Goal: Navigation & Orientation: Understand site structure

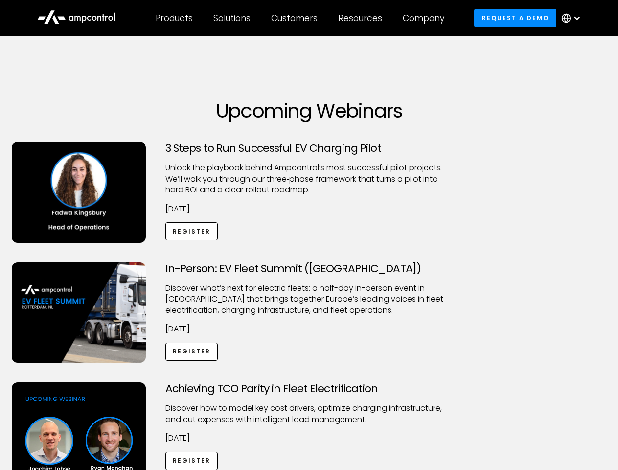
click at [301, 18] on div "Customers" at bounding box center [294, 18] width 46 height 11
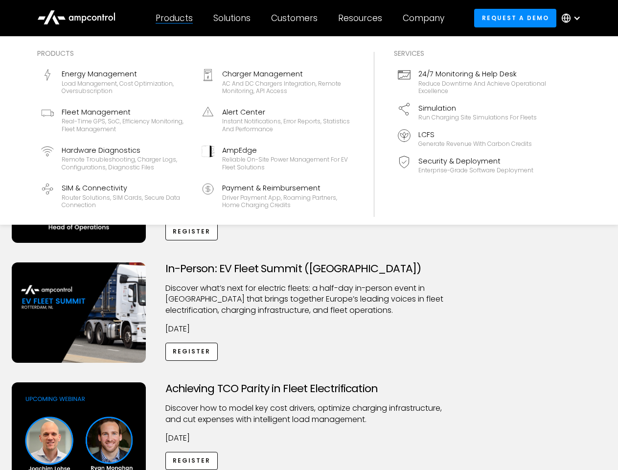
click at [174, 18] on div "Products" at bounding box center [174, 18] width 37 height 11
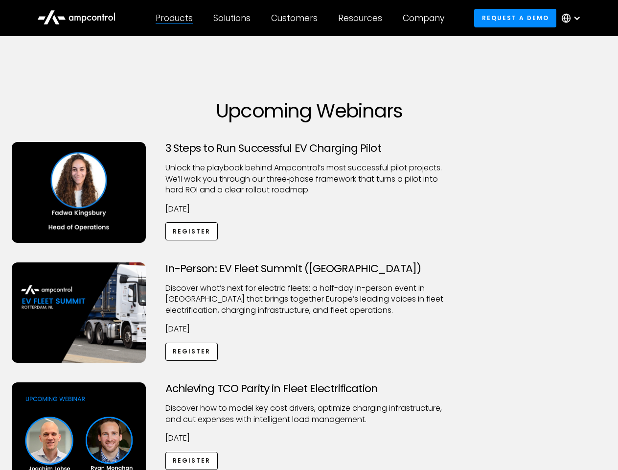
click at [232, 18] on div "Solutions" at bounding box center [231, 18] width 37 height 11
click at [296, 18] on div "Customers" at bounding box center [294, 18] width 46 height 11
click at [362, 18] on div "Resources" at bounding box center [360, 18] width 44 height 11
click at [427, 18] on div "Company" at bounding box center [424, 18] width 42 height 11
click at [574, 18] on div at bounding box center [577, 18] width 8 height 8
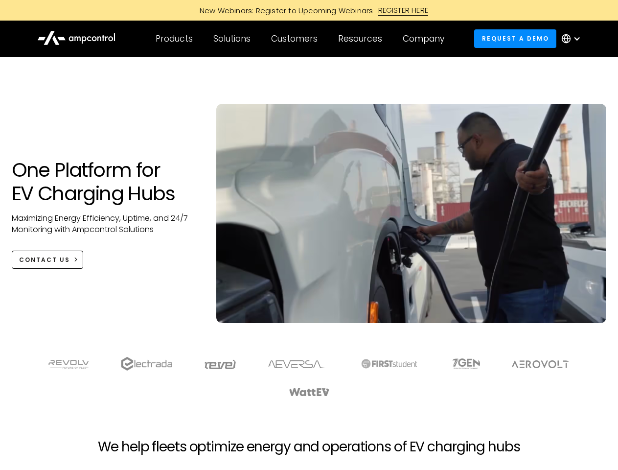
click at [301, 39] on div "Customers" at bounding box center [294, 38] width 46 height 11
click at [174, 39] on div "Products" at bounding box center [174, 38] width 37 height 11
click at [232, 39] on div "Solutions" at bounding box center [231, 38] width 37 height 11
click at [296, 39] on div "Customers" at bounding box center [294, 38] width 46 height 11
click at [362, 39] on div "Resources" at bounding box center [360, 38] width 44 height 11
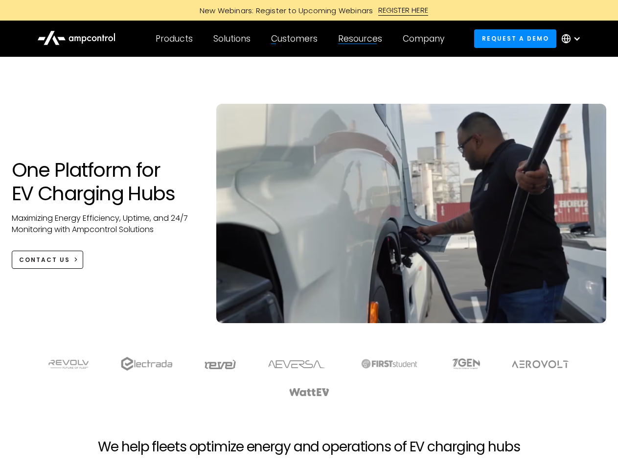
click at [427, 39] on div "Company" at bounding box center [424, 38] width 42 height 11
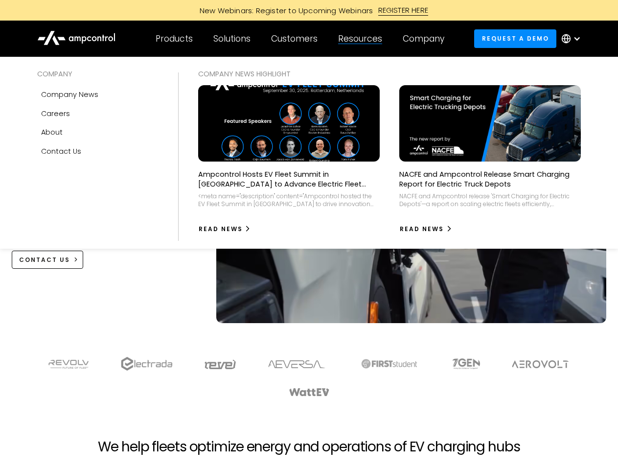
click at [574, 39] on div at bounding box center [577, 39] width 8 height 8
